Goal: Navigation & Orientation: Find specific page/section

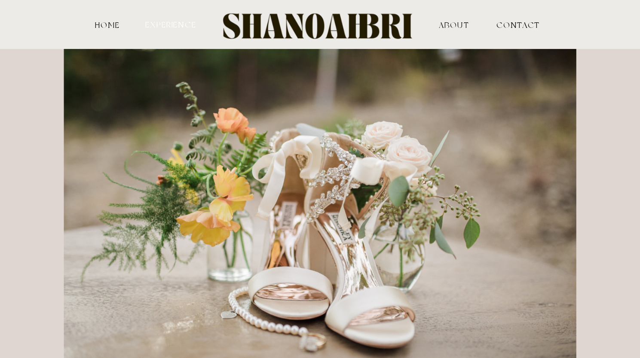
click at [159, 26] on nav "experience" at bounding box center [170, 24] width 53 height 8
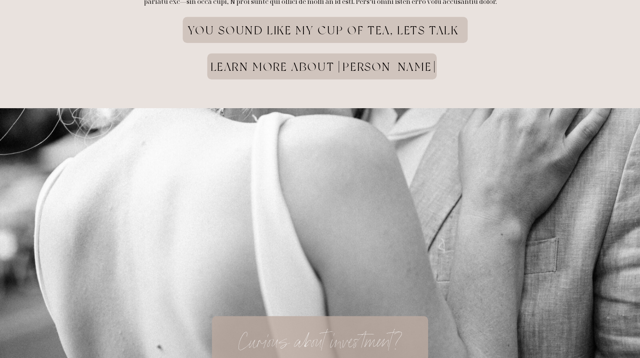
scroll to position [2318, 0]
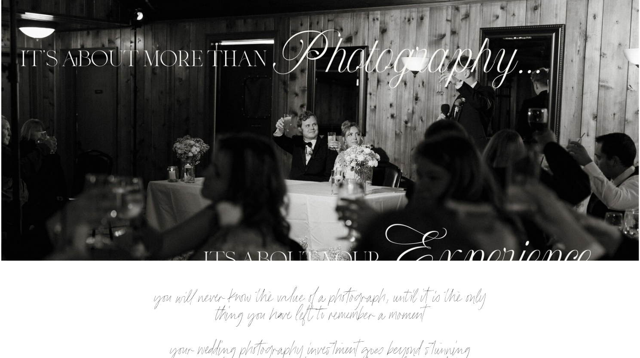
scroll to position [0, 0]
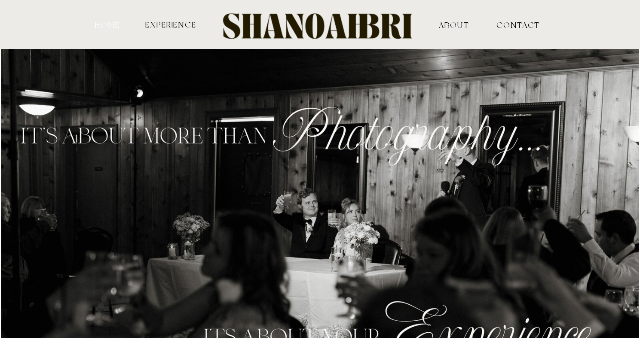
click at [114, 25] on nav "HOME" at bounding box center [108, 25] width 28 height 8
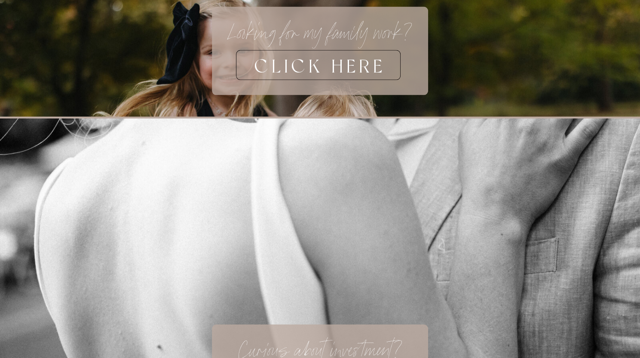
scroll to position [3021, 0]
